Goal: Task Accomplishment & Management: Manage account settings

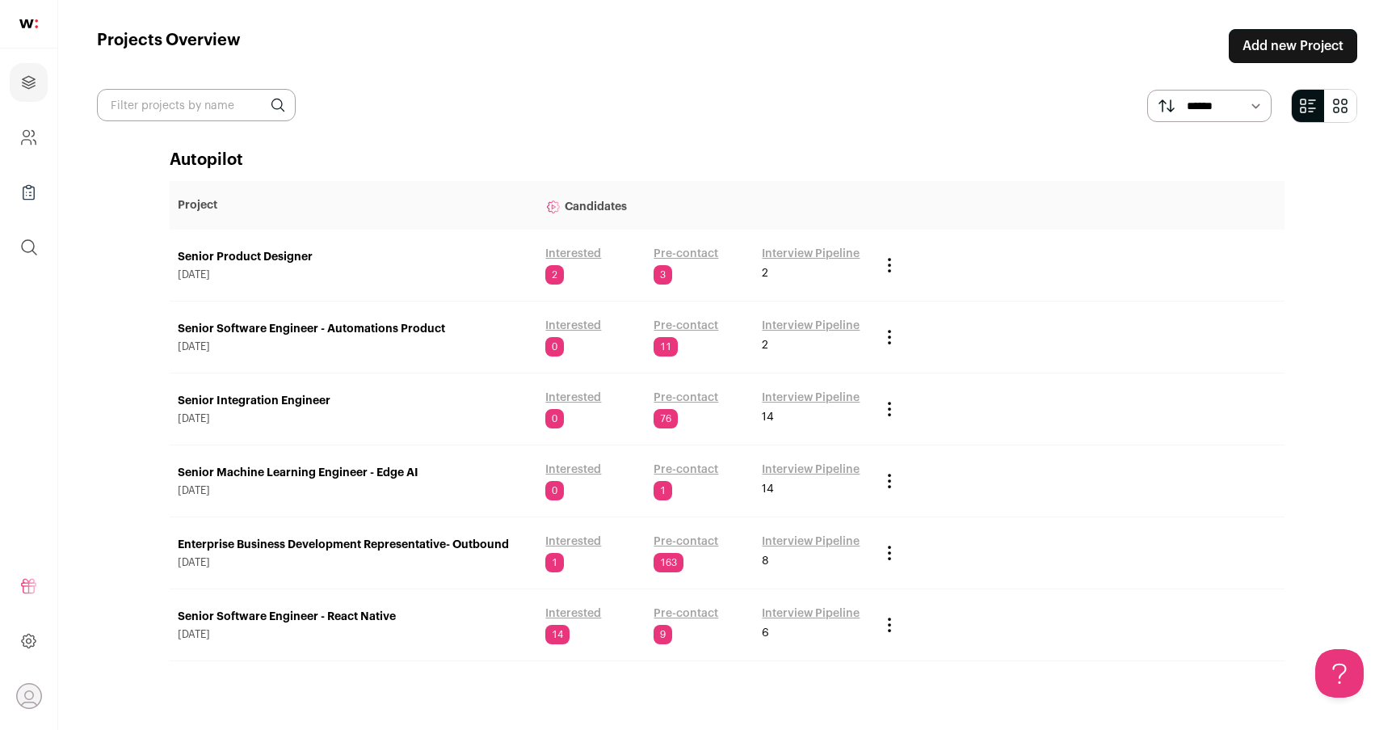
click at [334, 474] on link "Senior Machine Learning Engineer - Edge AI" at bounding box center [353, 473] width 351 height 16
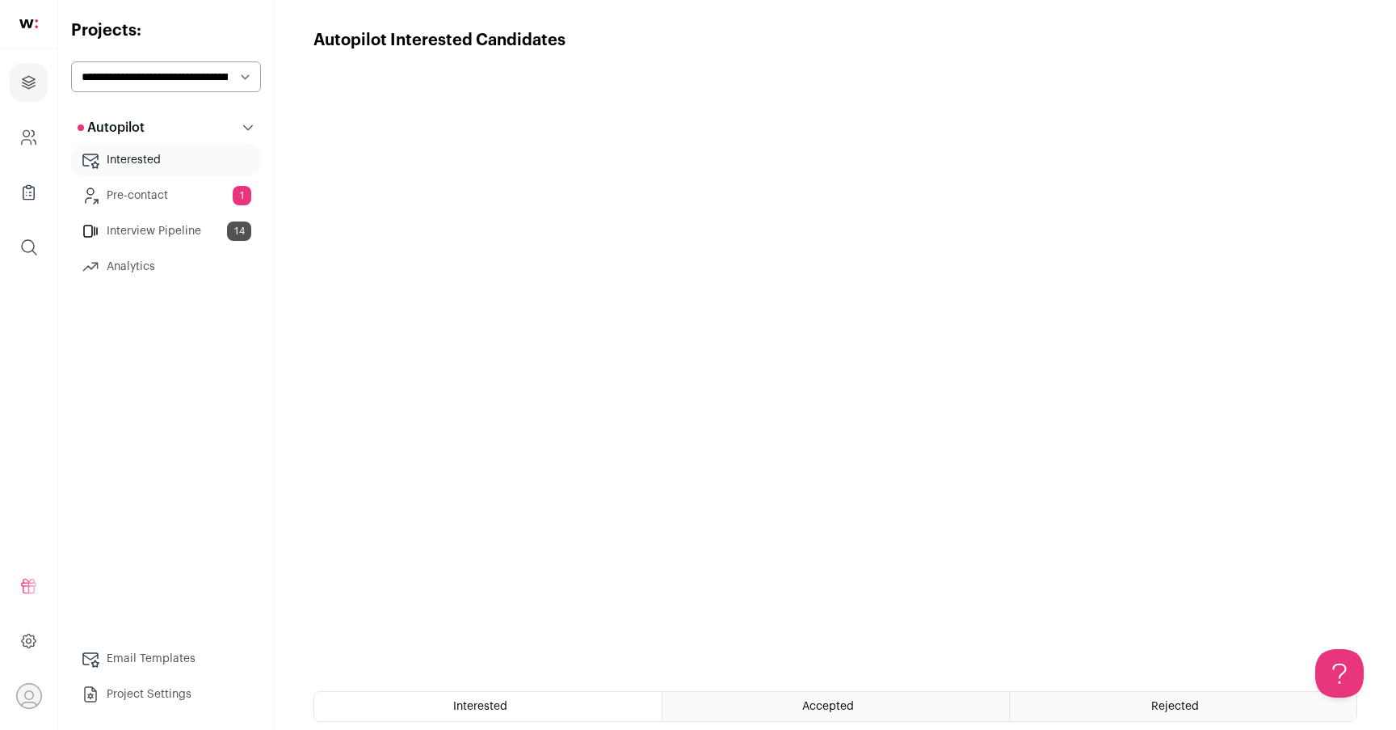
click at [181, 227] on link "Interview Pipeline 14" at bounding box center [166, 231] width 190 height 32
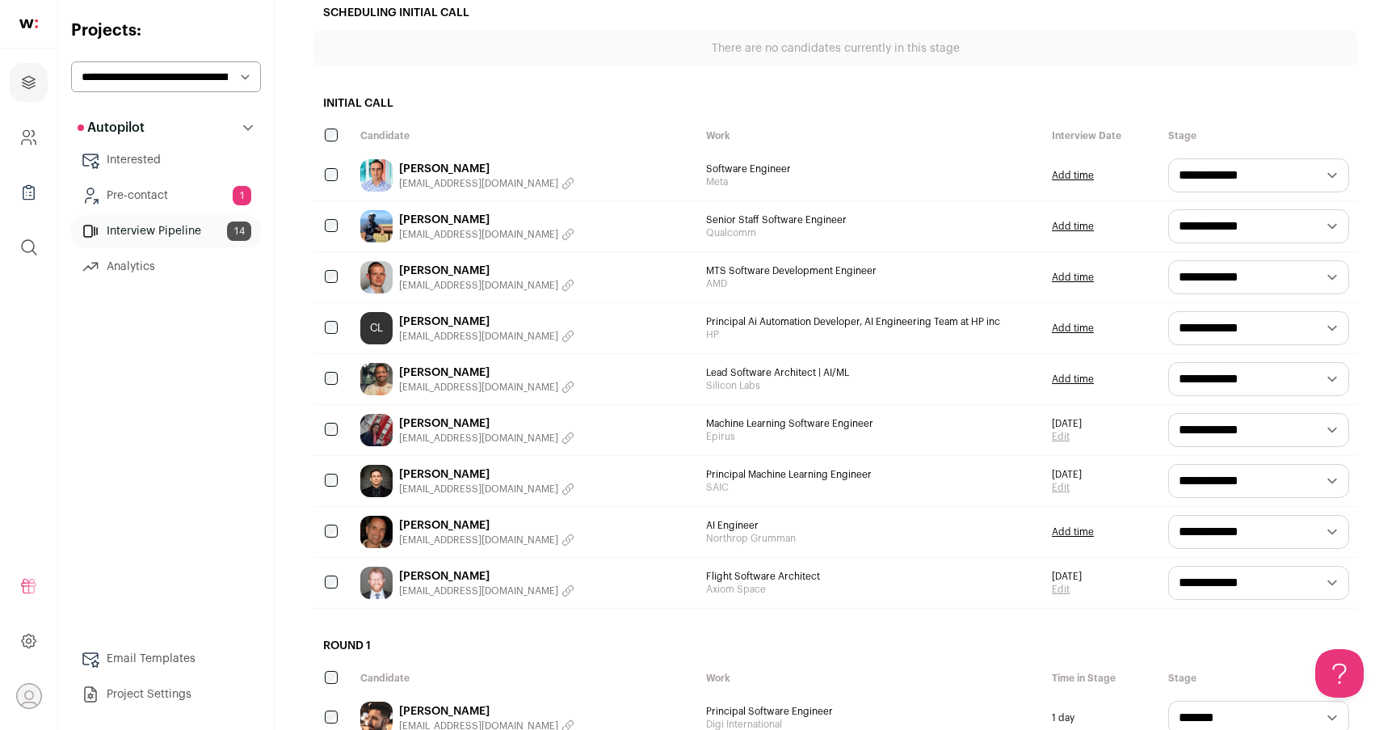
scroll to position [252, 0]
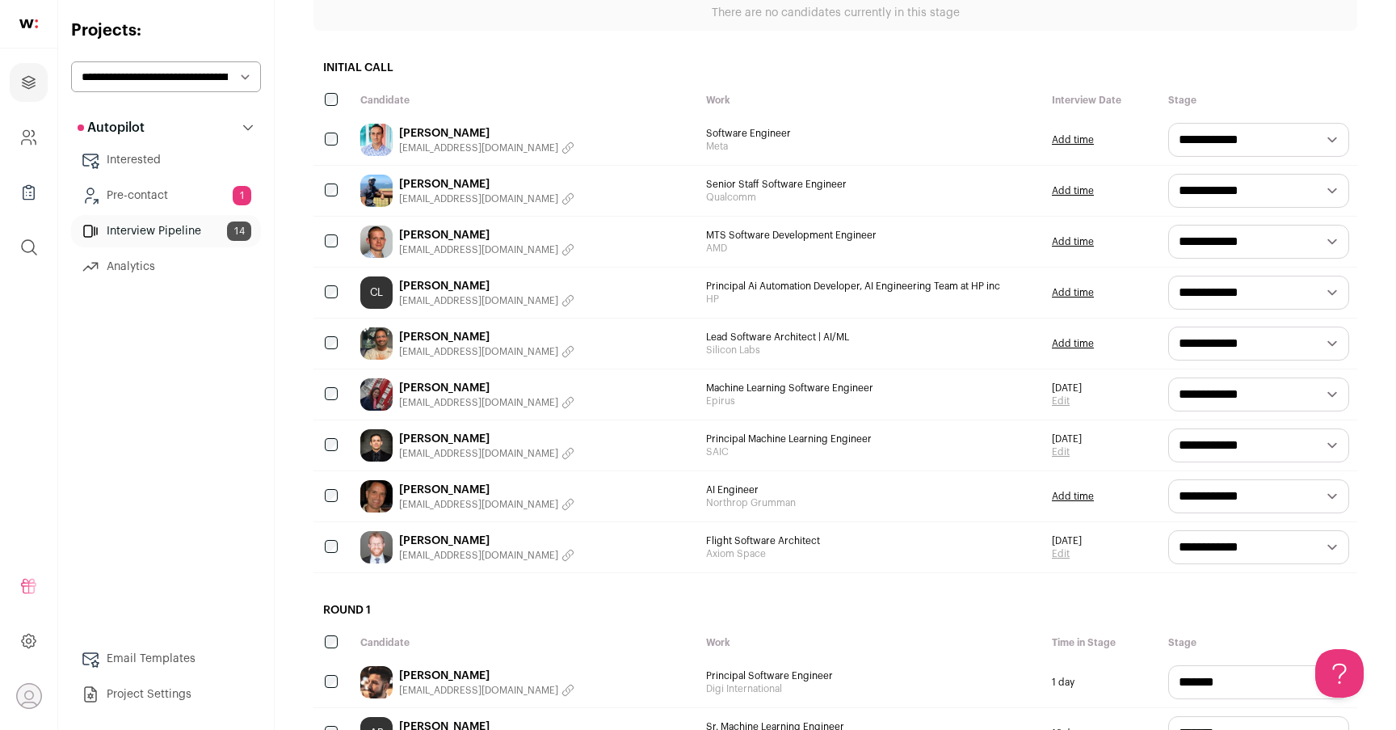
click at [430, 540] on link "[PERSON_NAME]" at bounding box center [486, 540] width 175 height 16
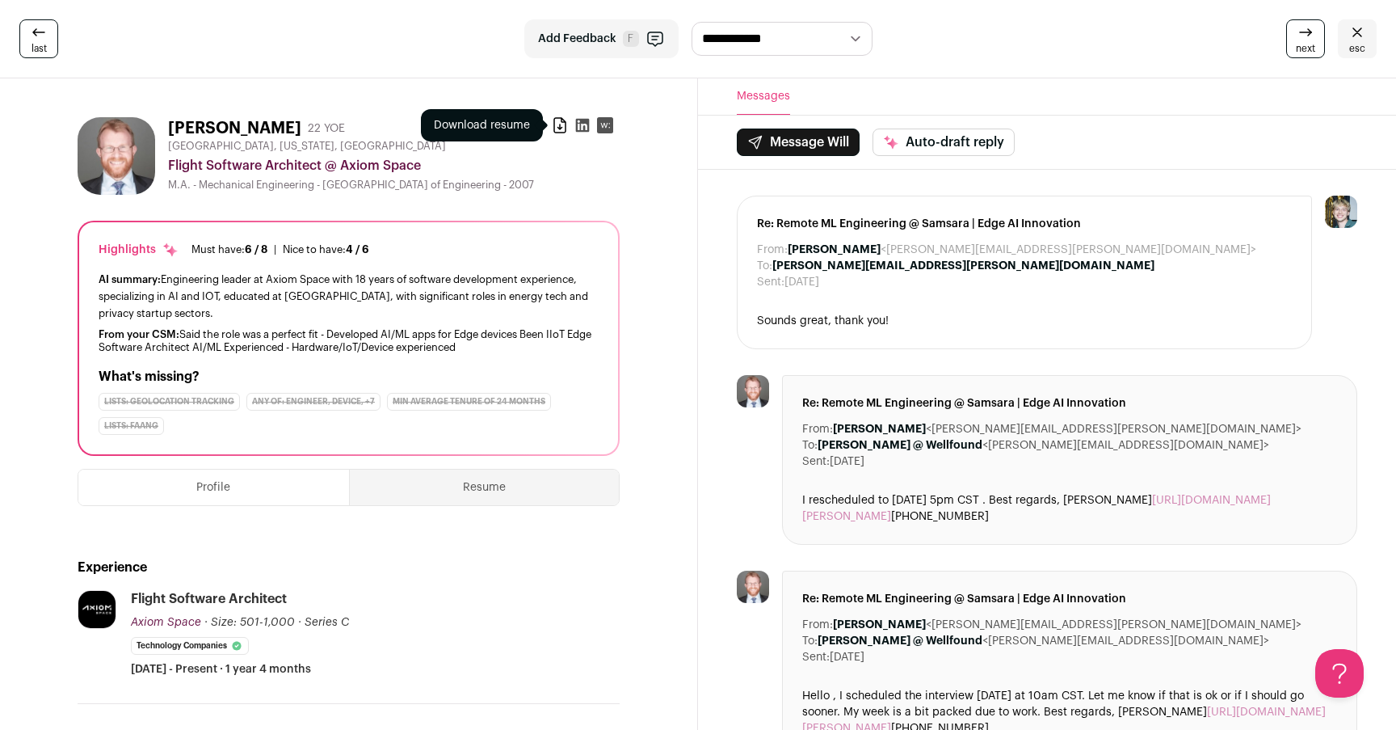
click at [561, 125] on icon at bounding box center [560, 125] width 16 height 16
click at [549, 125] on div "[PERSON_NAME] 22 YOE Download resume" at bounding box center [394, 128] width 452 height 23
click at [557, 125] on icon at bounding box center [560, 125] width 16 height 16
